Goal: Information Seeking & Learning: Learn about a topic

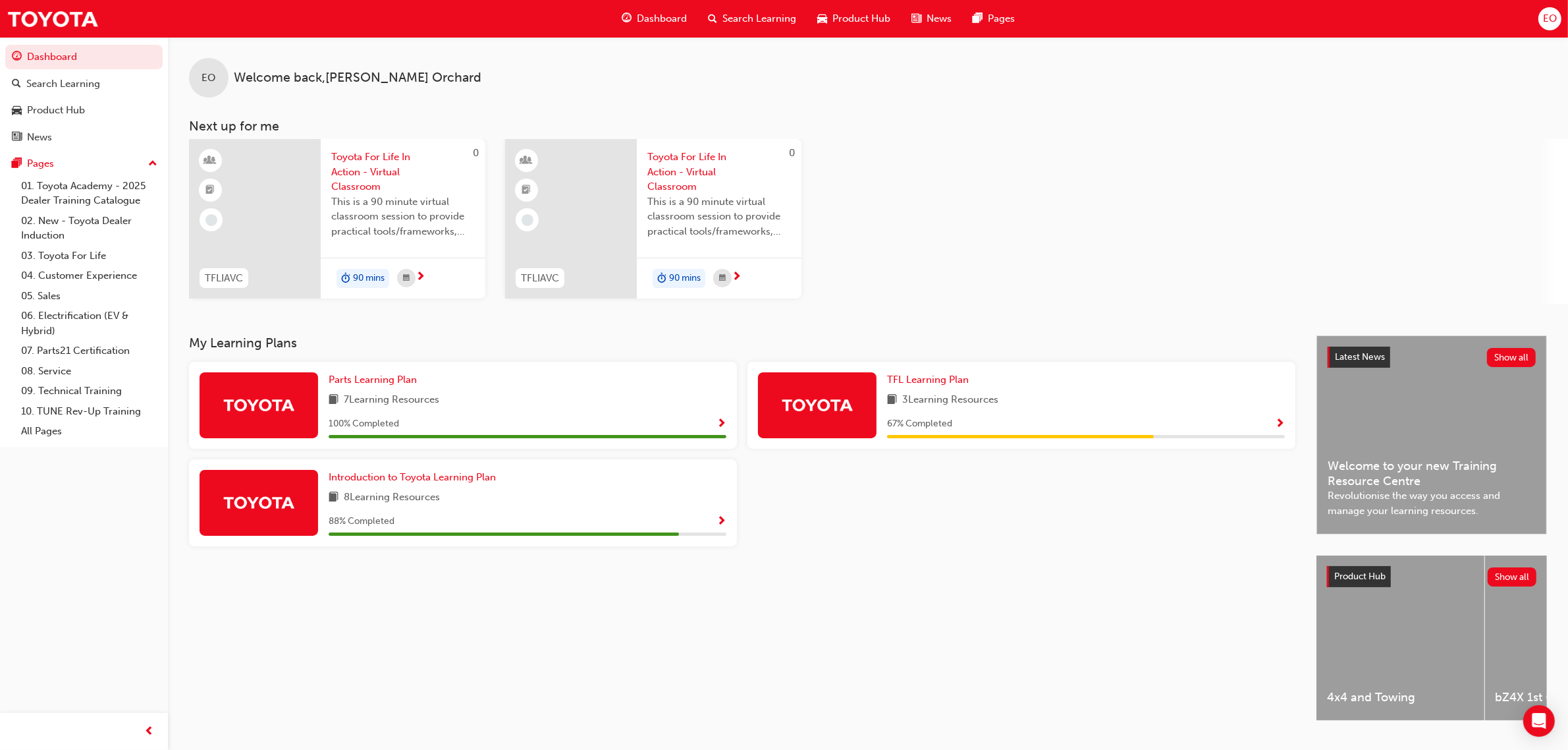
click at [721, 520] on span "Show Progress" at bounding box center [721, 522] width 10 height 12
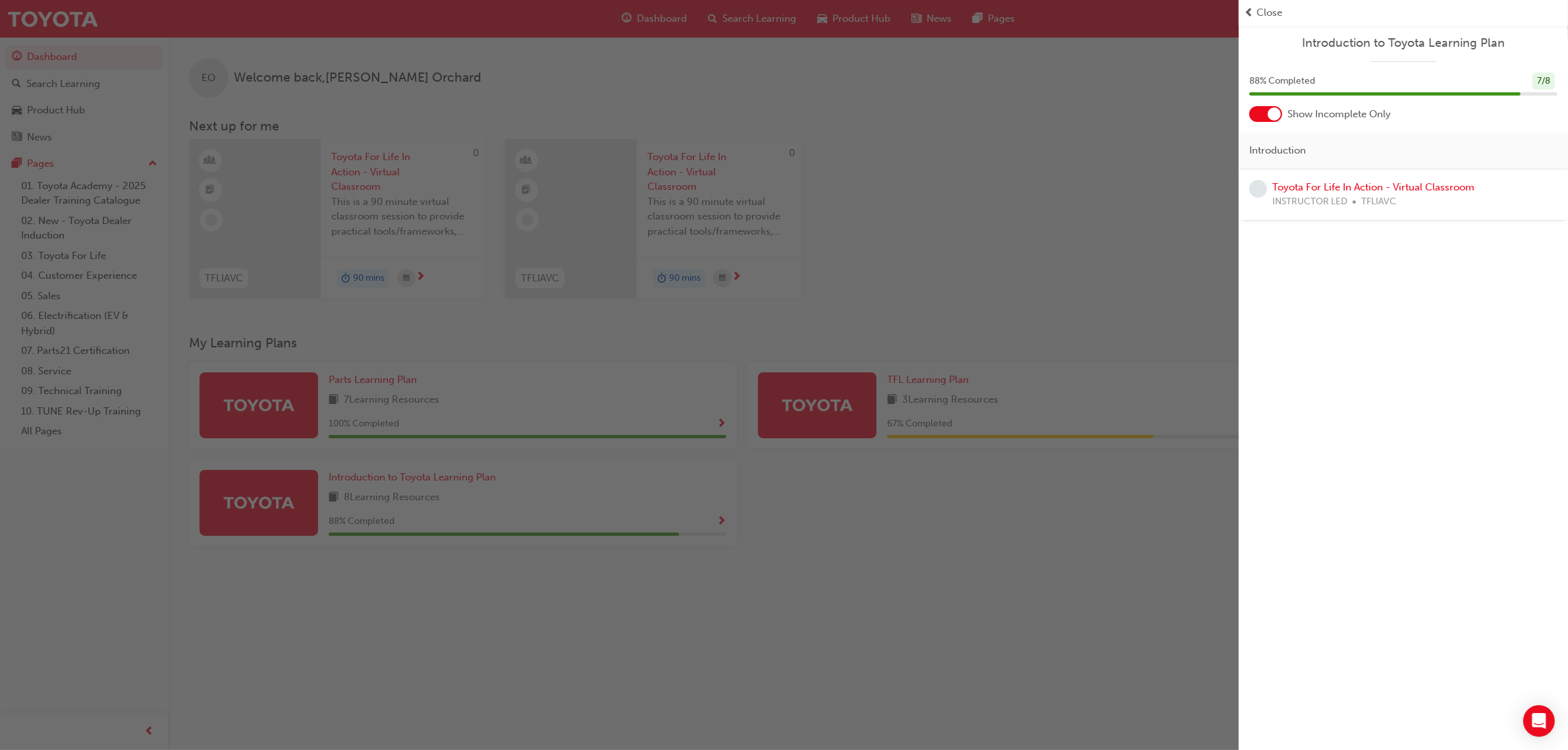
click at [1271, 15] on span "Close" at bounding box center [1270, 12] width 25 height 15
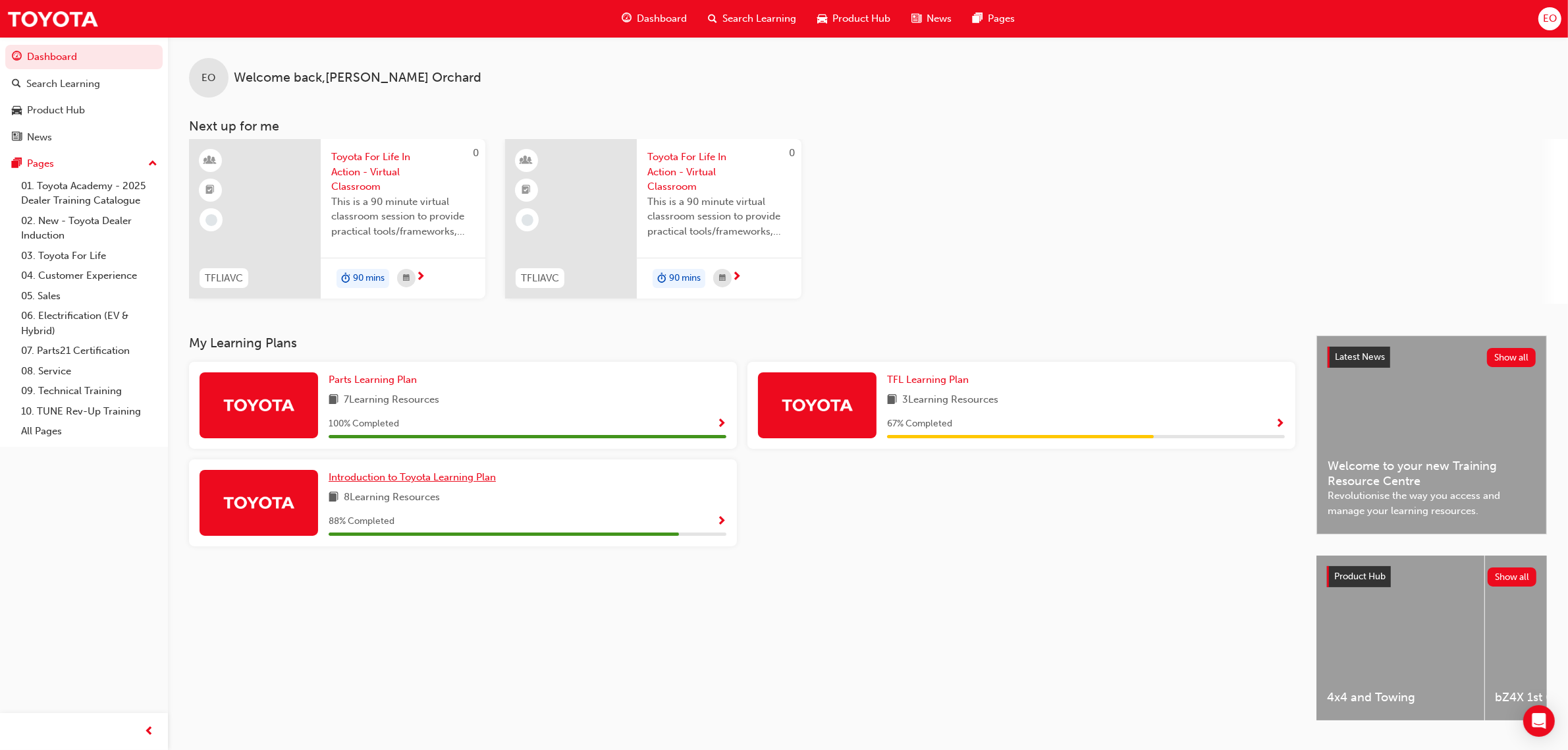
click at [456, 478] on span "Introduction to Toyota Learning Plan" at bounding box center [412, 476] width 167 height 12
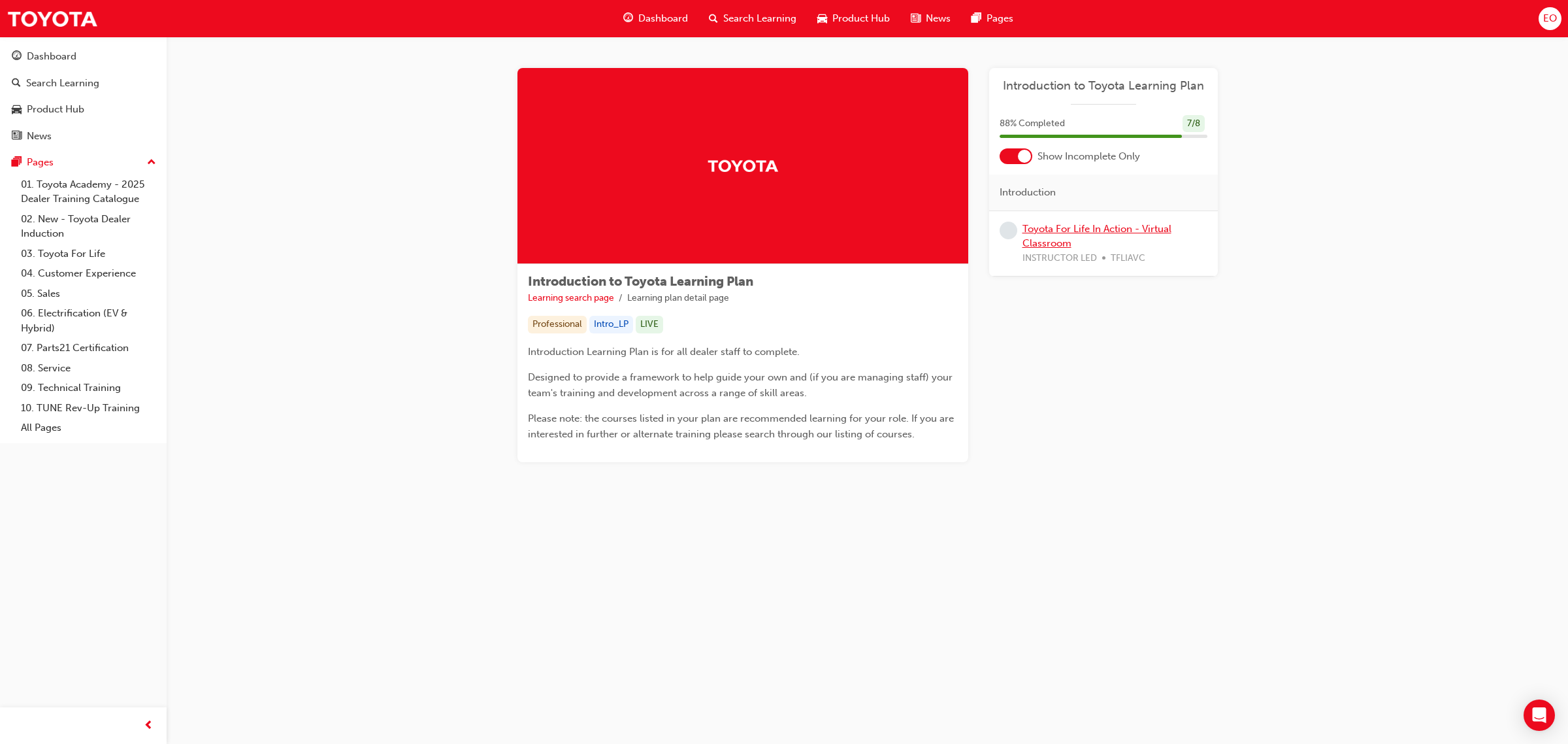
click at [1052, 237] on link "Toyota For Life In Action - Virtual Classroom" at bounding box center [1097, 236] width 149 height 27
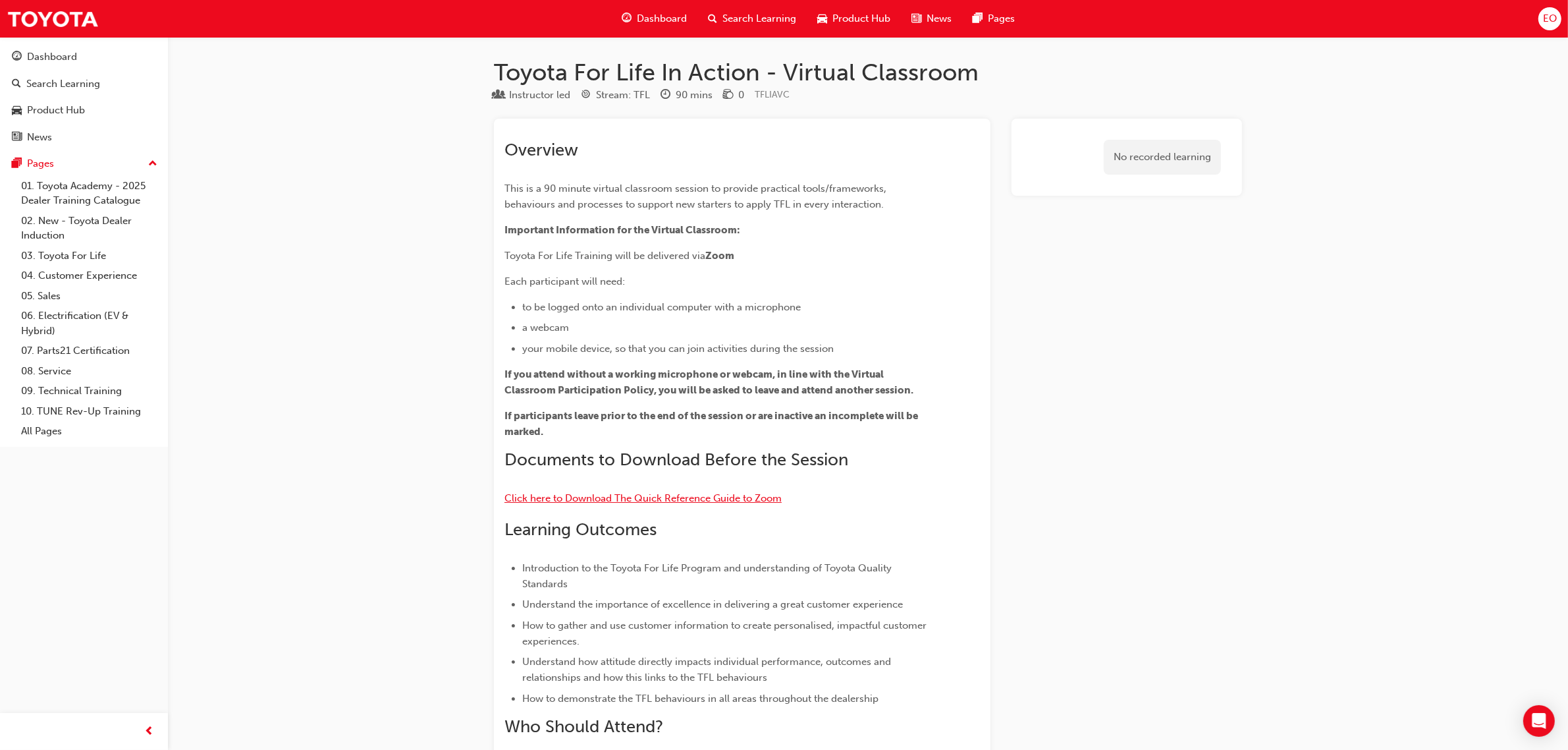
click at [618, 502] on span "Click here to Download The Quick Reference Guide to Zoom" at bounding box center [643, 498] width 277 height 12
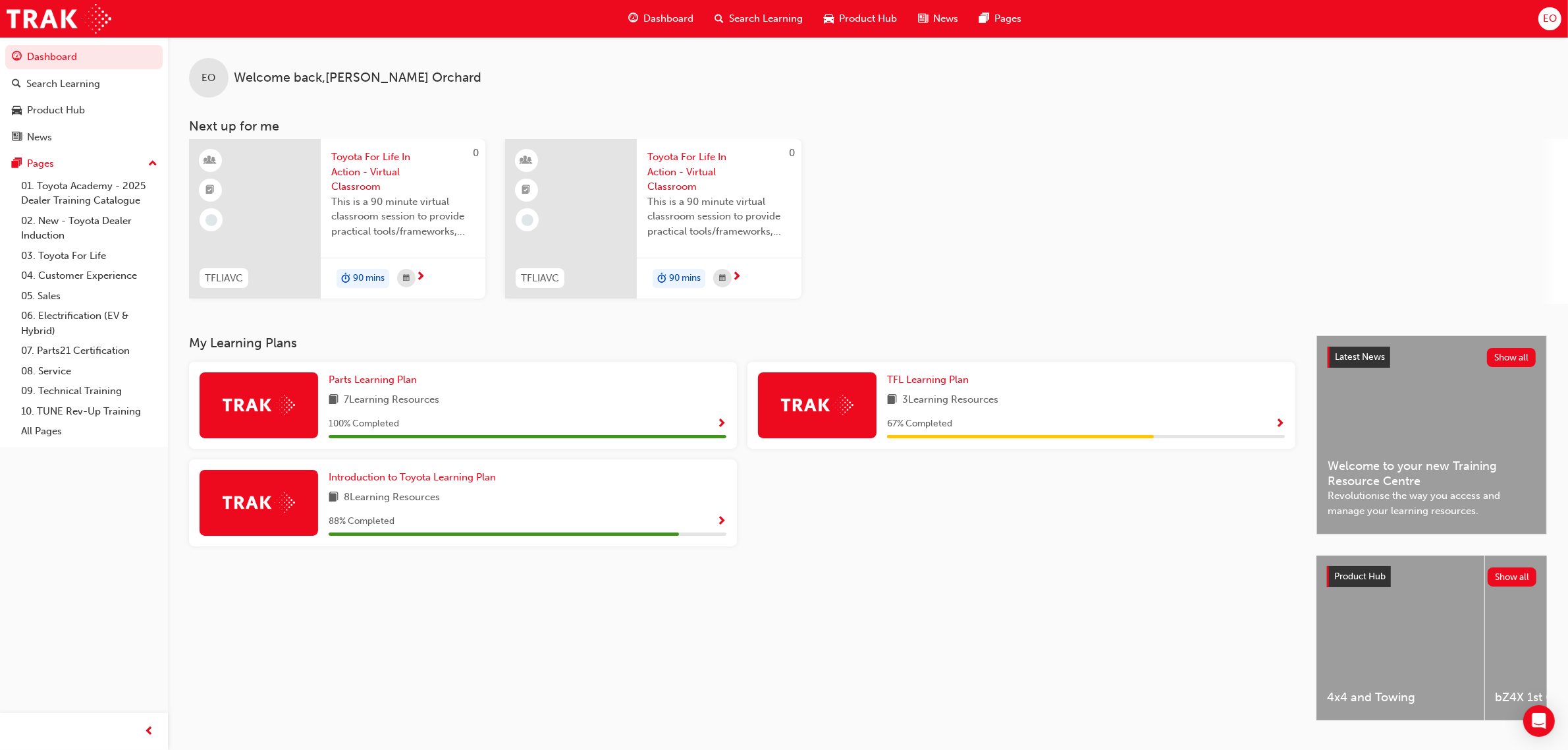
click at [714, 418] on div "100 % Completed" at bounding box center [527, 423] width 398 height 16
click at [396, 381] on span "Parts Learning Plan" at bounding box center [372, 380] width 88 height 12
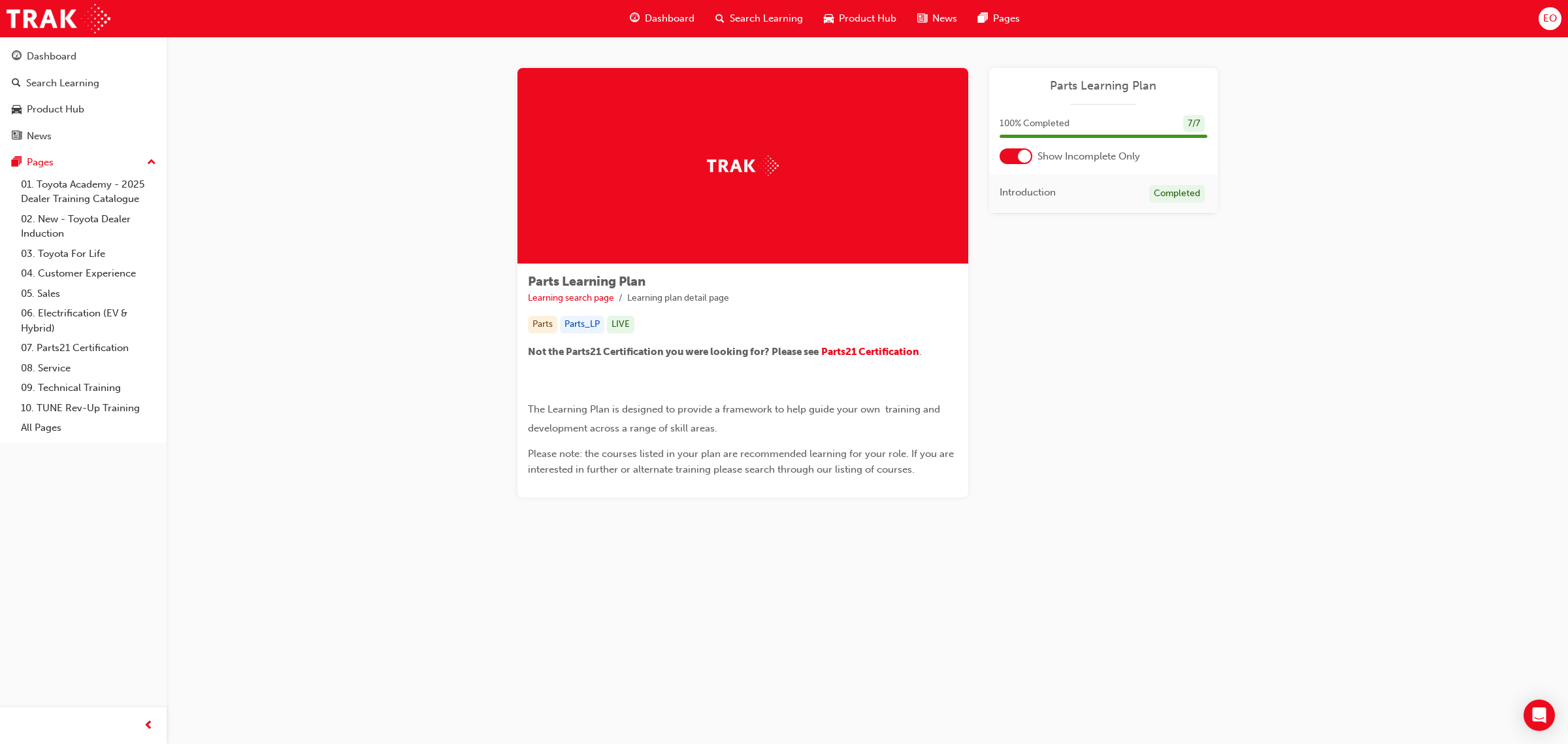
click at [1095, 85] on span "Parts Learning Plan" at bounding box center [1103, 86] width 207 height 15
click at [864, 351] on span "Parts21 Certification" at bounding box center [871, 351] width 98 height 12
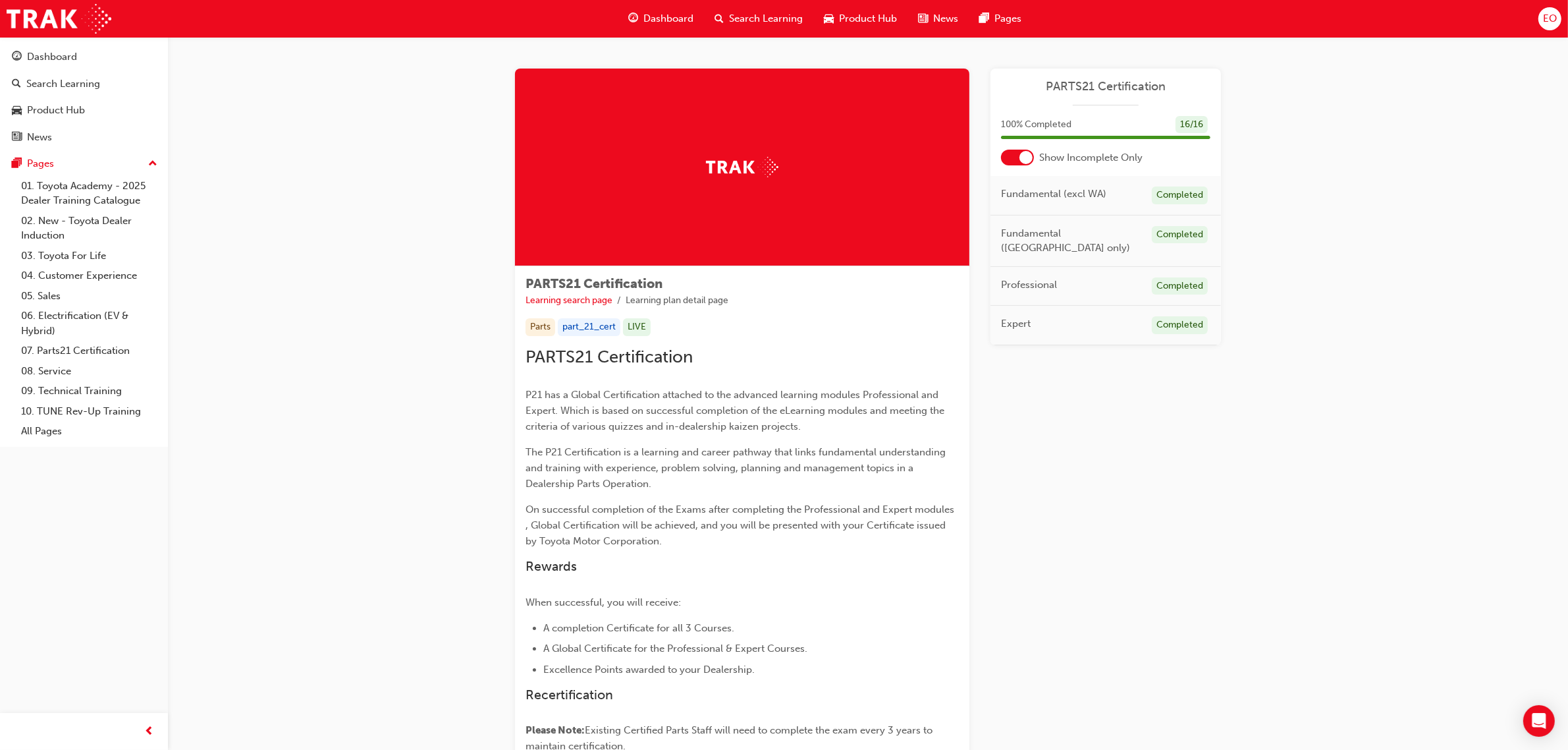
click at [1190, 119] on div "16 / 16" at bounding box center [1192, 124] width 33 height 18
click at [1080, 199] on span "Fundamental (excl WA)" at bounding box center [1054, 194] width 105 height 15
click at [1063, 226] on span "Fundamental (WA only)" at bounding box center [1071, 241] width 141 height 30
click at [1044, 267] on div "Professional Completed" at bounding box center [1106, 287] width 230 height 40
click at [1025, 316] on span "Expert" at bounding box center [1016, 323] width 30 height 15
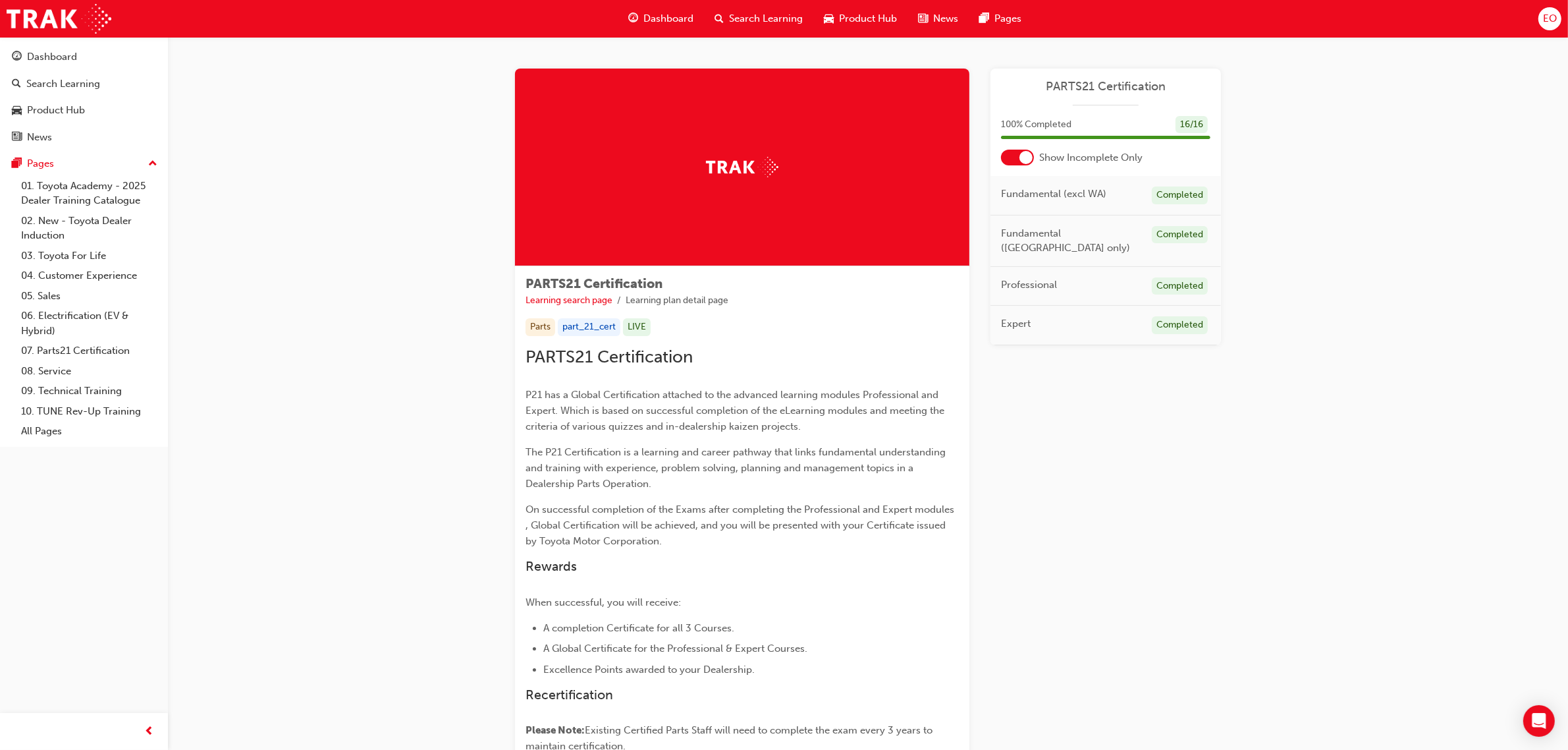
click at [1083, 83] on span "PARTS21 Certification" at bounding box center [1106, 86] width 209 height 15
click at [1071, 88] on span "PARTS21 Certification" at bounding box center [1106, 86] width 209 height 15
click at [49, 163] on div "Pages" at bounding box center [40, 163] width 27 height 15
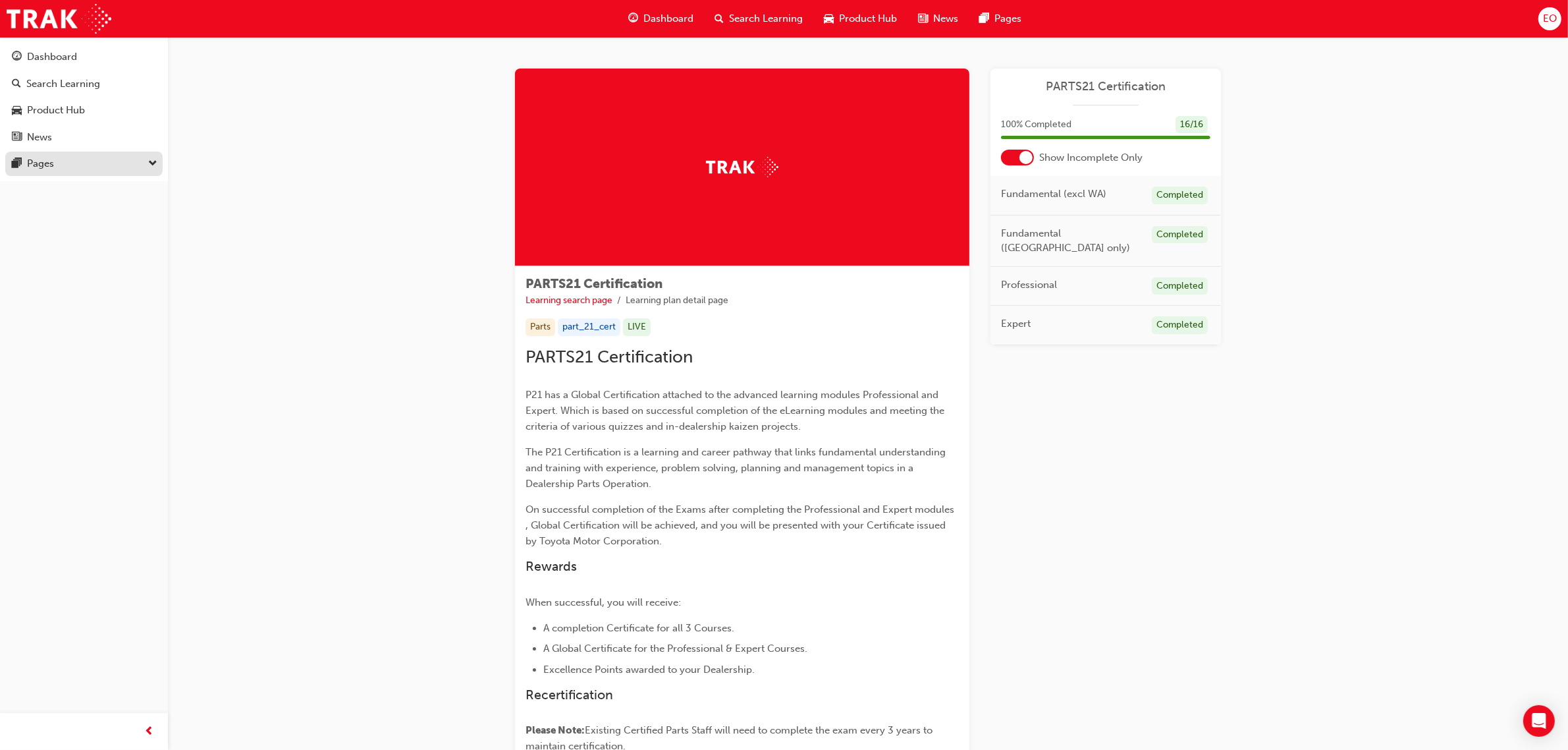
click at [49, 163] on div "Pages" at bounding box center [40, 163] width 27 height 15
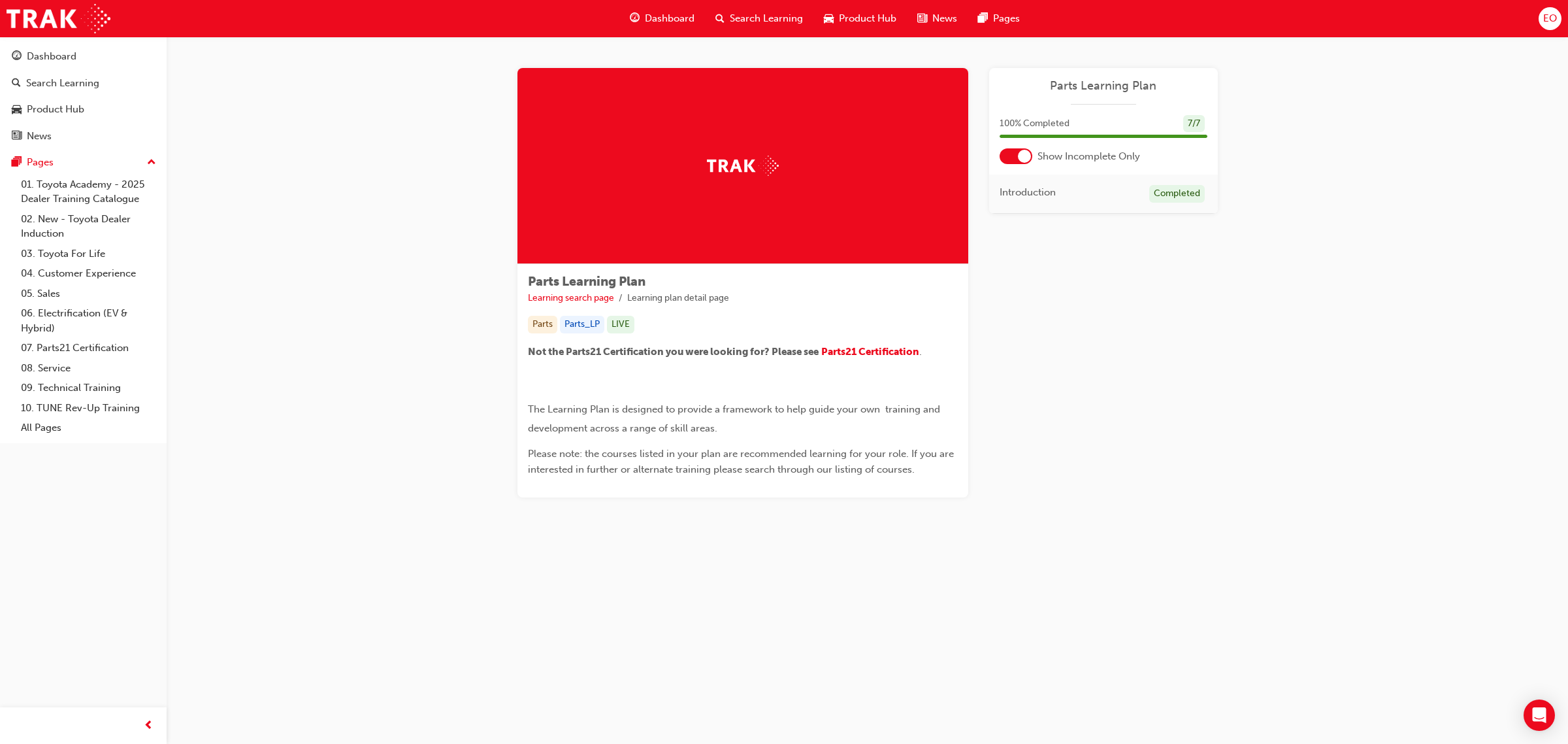
click at [1082, 89] on span "Parts Learning Plan" at bounding box center [1103, 86] width 207 height 15
click at [1084, 86] on span "Parts Learning Plan" at bounding box center [1103, 86] width 207 height 15
click at [1019, 198] on span "Introduction" at bounding box center [1028, 192] width 56 height 15
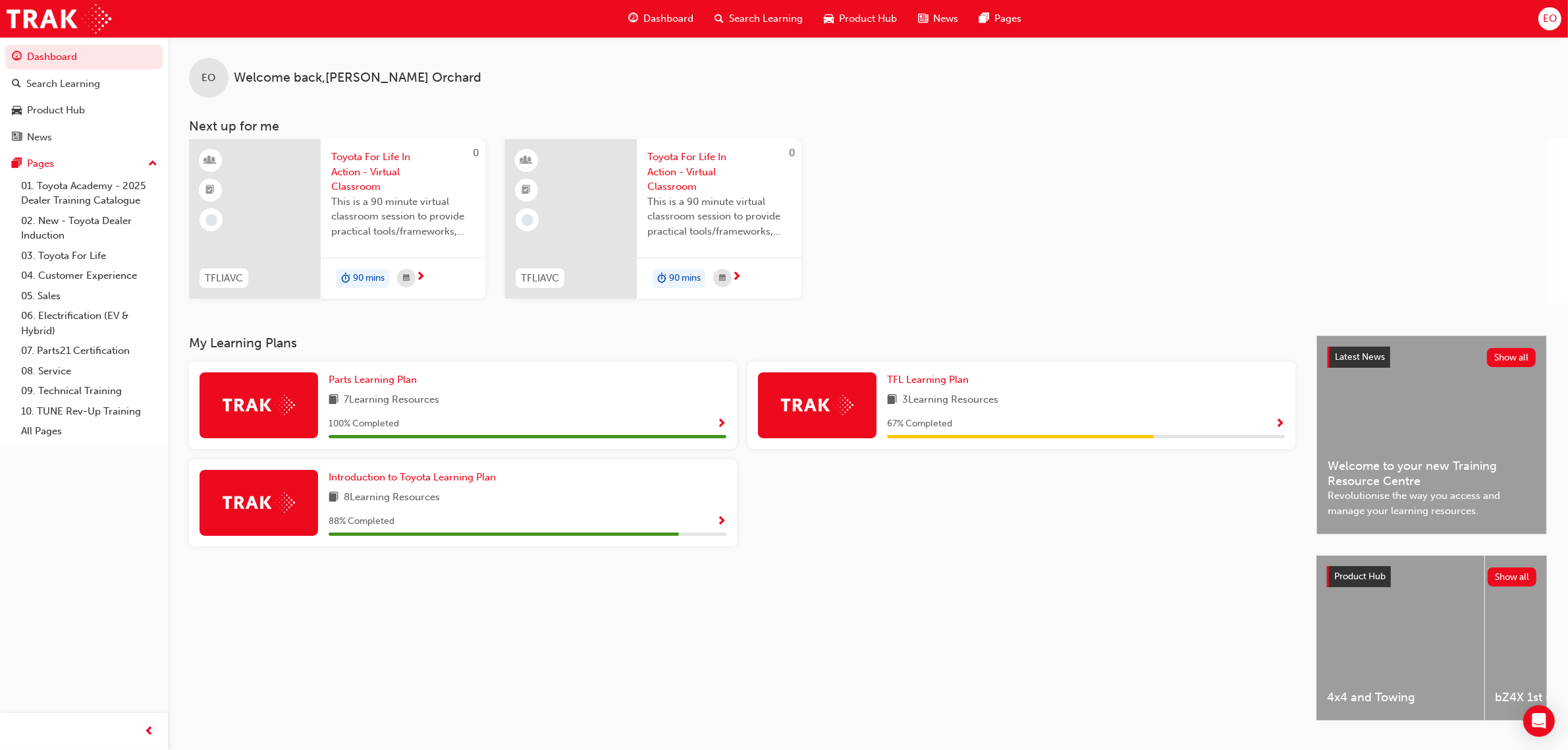
click at [1282, 421] on span "Show Progress" at bounding box center [1280, 424] width 10 height 12
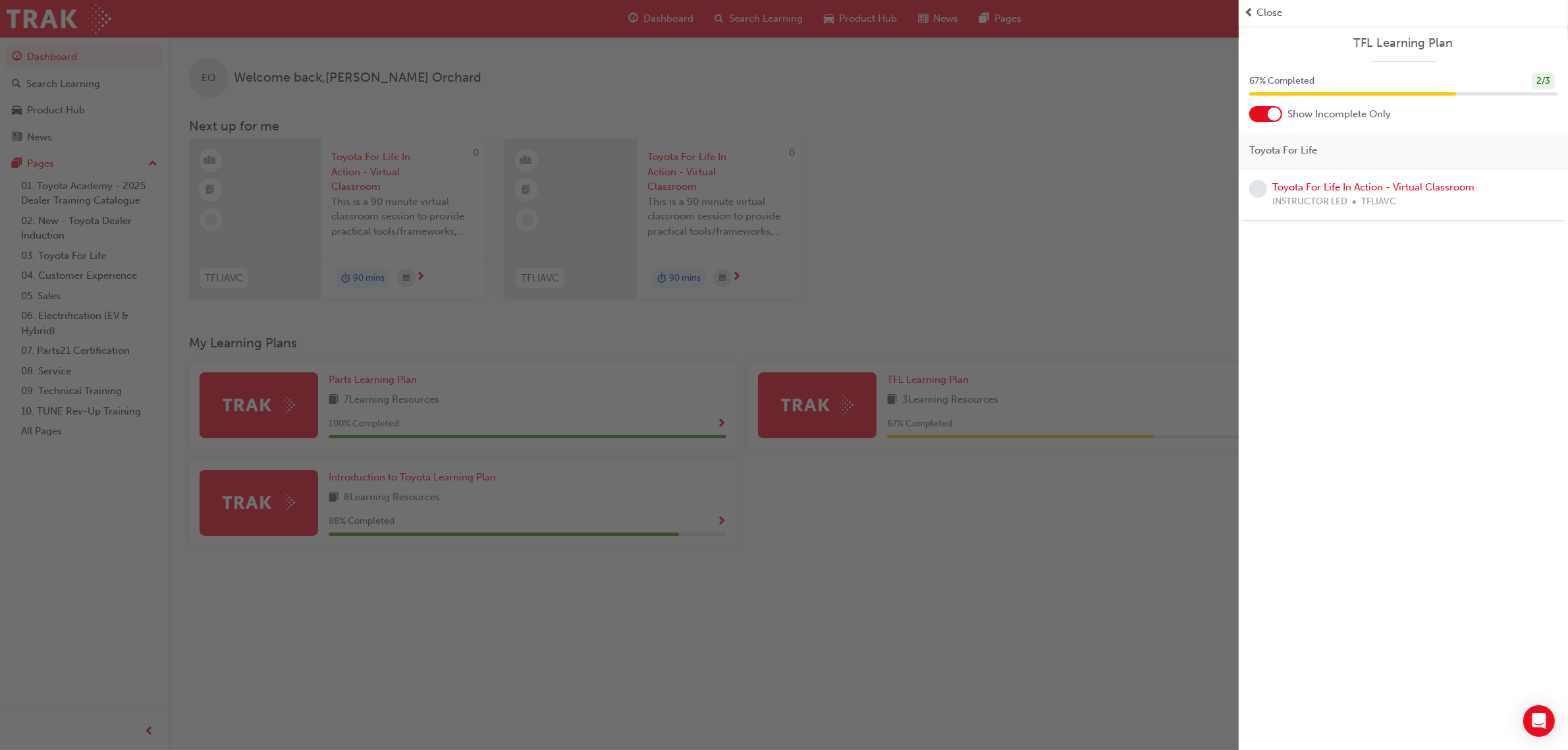
click at [1273, 14] on span "Close" at bounding box center [1270, 12] width 25 height 15
